Goal: Task Accomplishment & Management: Manage account settings

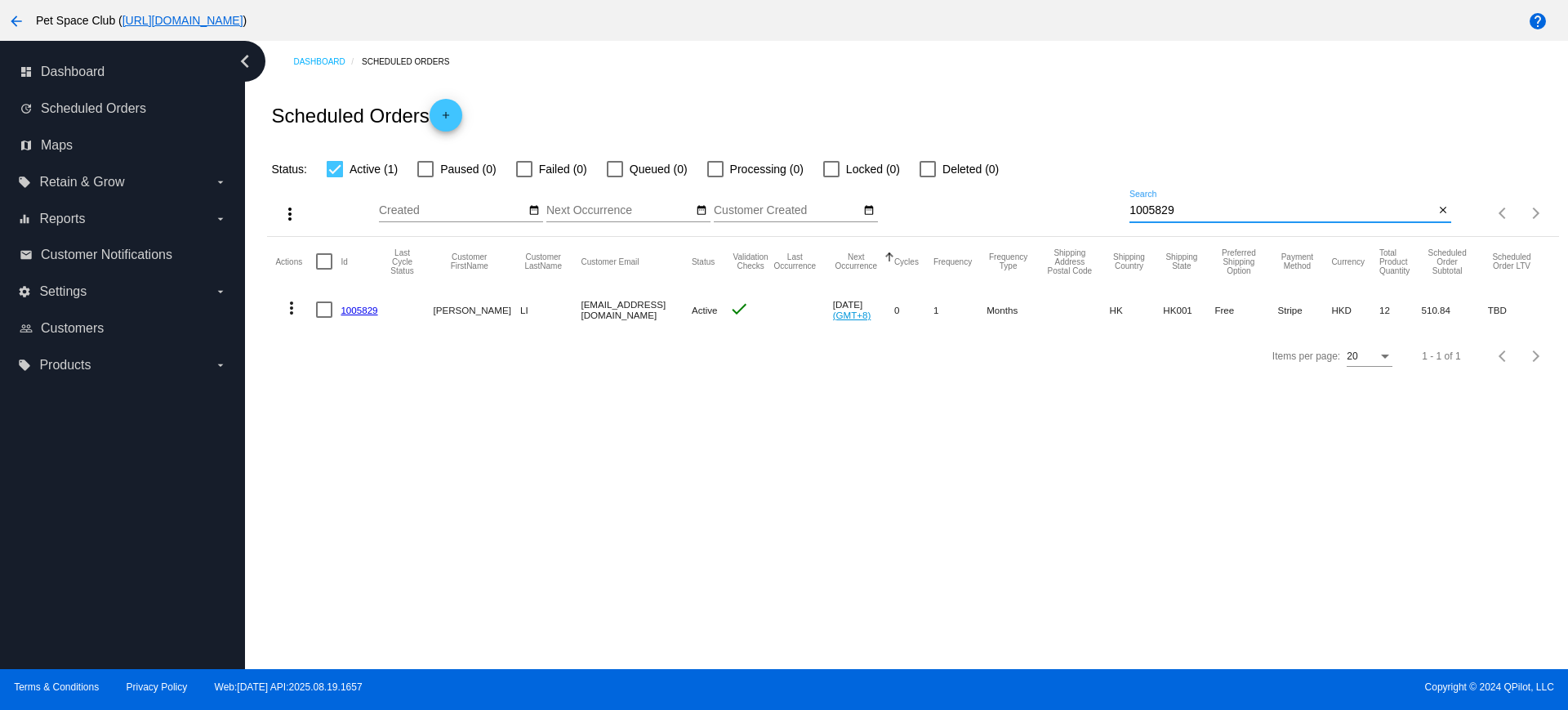
drag, startPoint x: 1216, startPoint y: 211, endPoint x: 1012, endPoint y: 200, distance: 204.3
click at [1012, 200] on div "more_vert Aug Jan Feb Mar Apr 1" at bounding box center [913, 207] width 1291 height 58
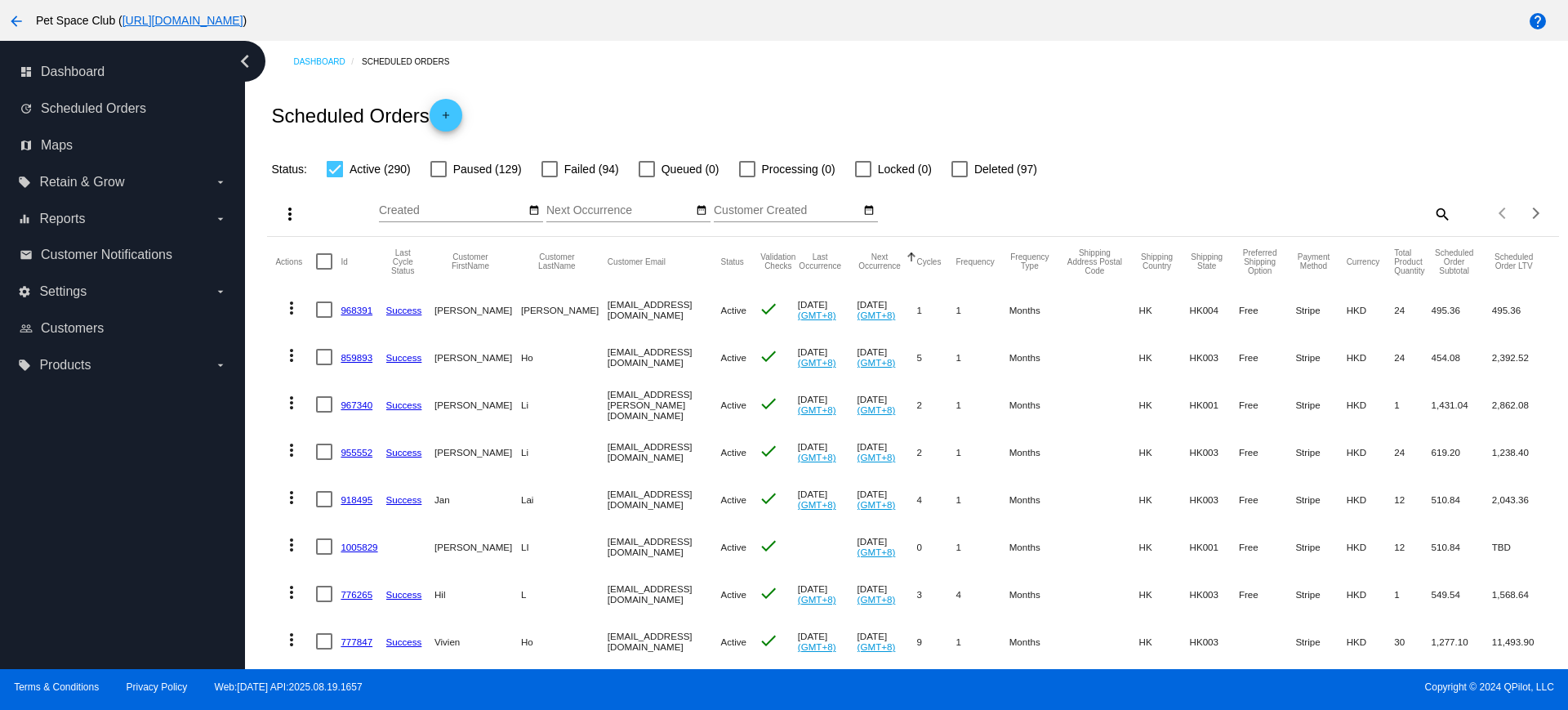
scroll to position [102, 0]
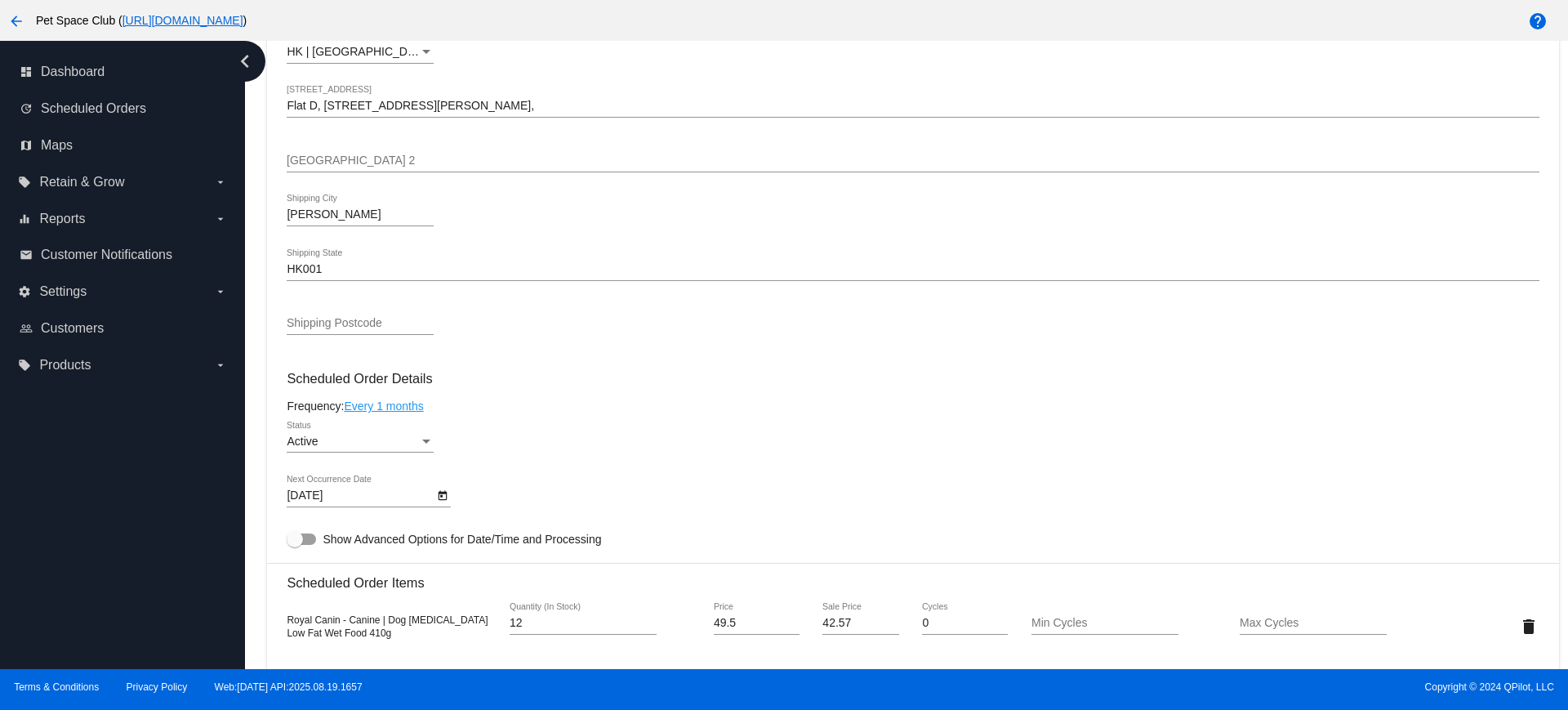
scroll to position [613, 0]
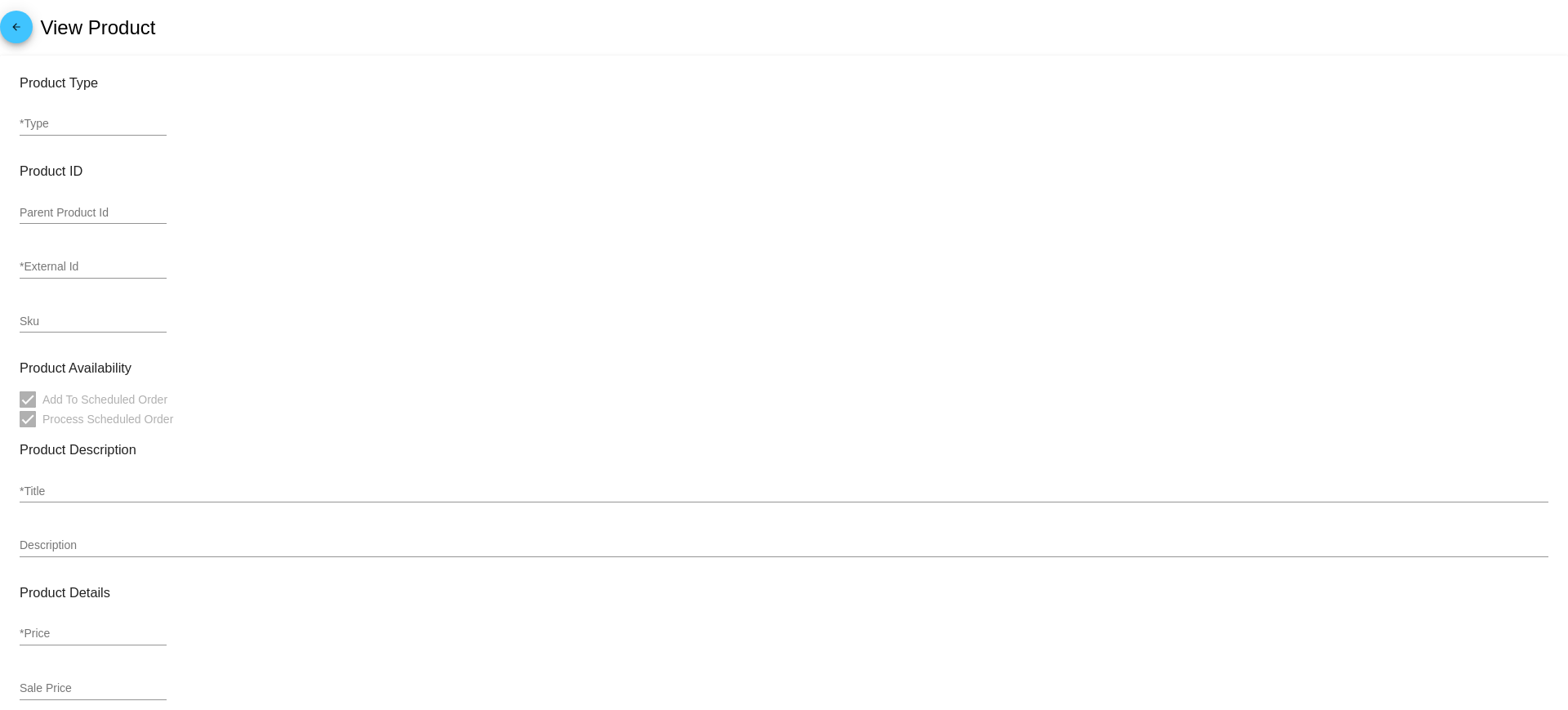
type input "variable"
type input "56597"
type input "Hill’s [PERSON_NAME]思處方食品 – 犬用 Z/D 犬用皮膚及食物敏感低過敏原配方罐頭 5.5oz"
type input "0"
type input "In Stock"
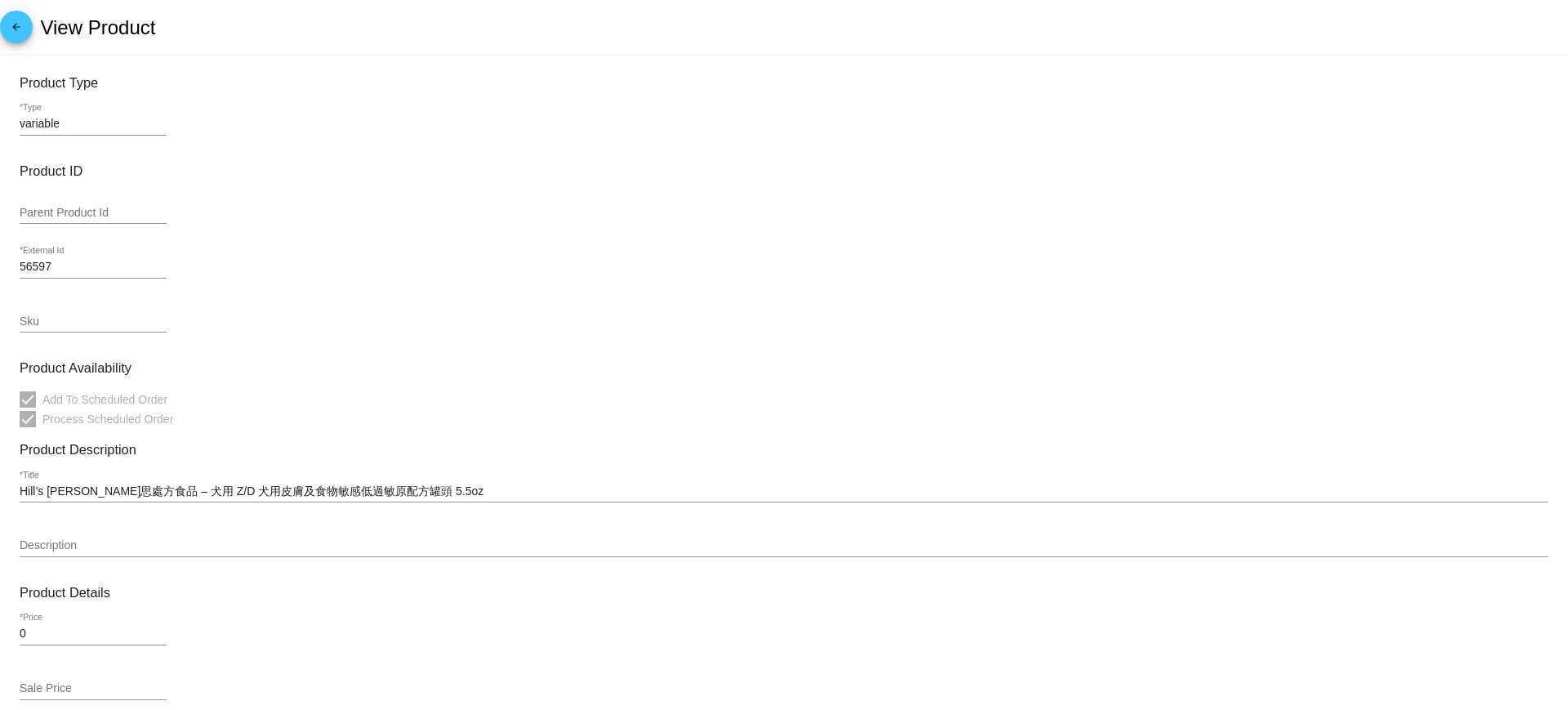
drag, startPoint x: 79, startPoint y: 126, endPoint x: 0, endPoint y: 116, distance: 79.6
click at [0, 116] on mat-card "Product Type variable *Type Product ID Parent Product Id 56597 *External Id Sku…" at bounding box center [784, 665] width 1568 height 1219
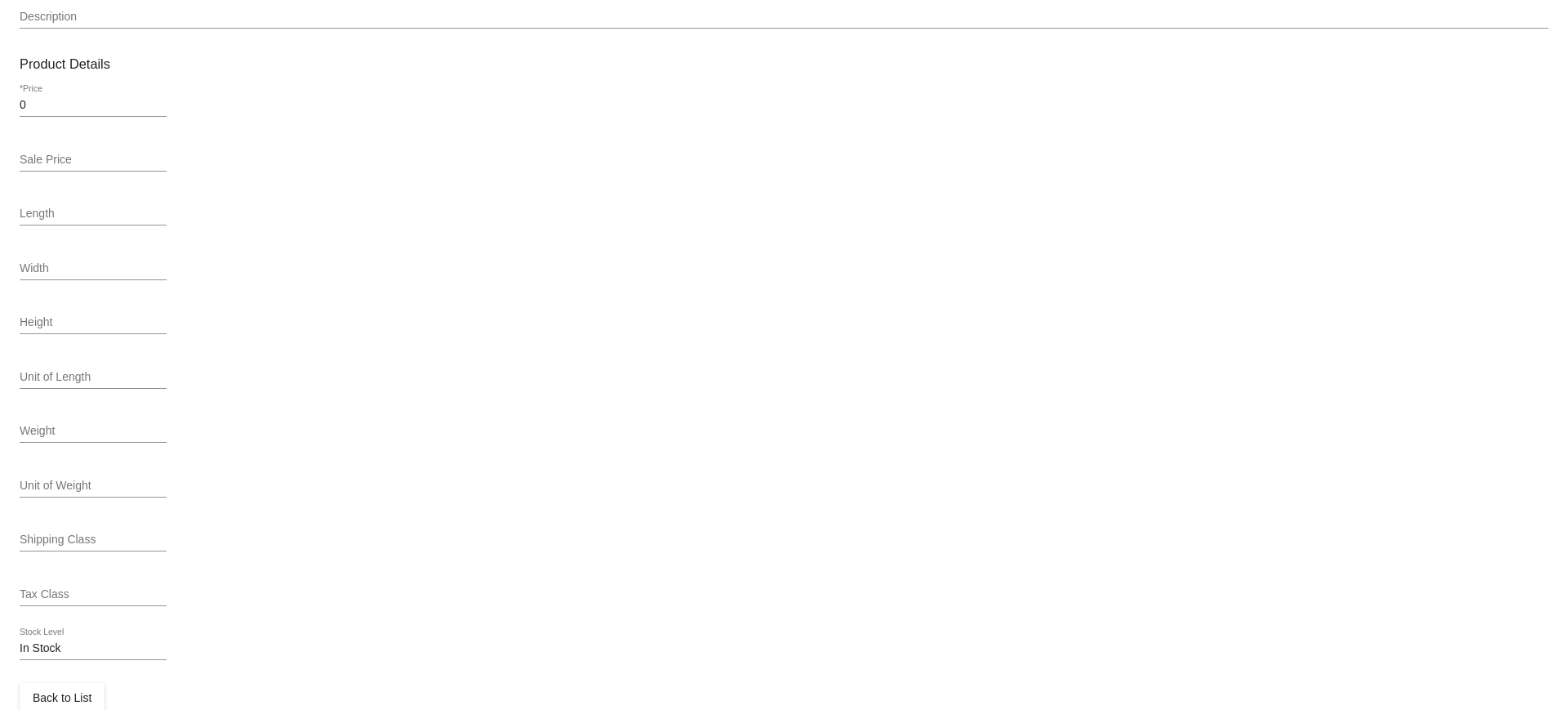
scroll to position [564, 0]
